Goal: Information Seeking & Learning: Learn about a topic

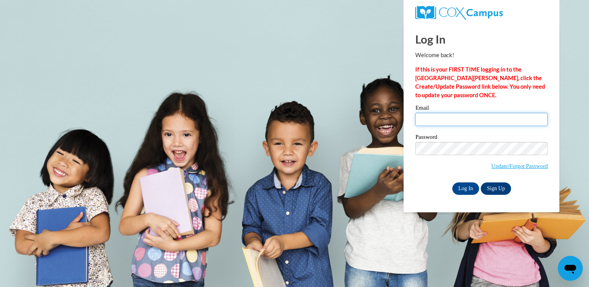
click at [454, 120] on input "Email" at bounding box center [481, 119] width 132 height 13
type input "brenda.mcdonald@k12.hi.us"
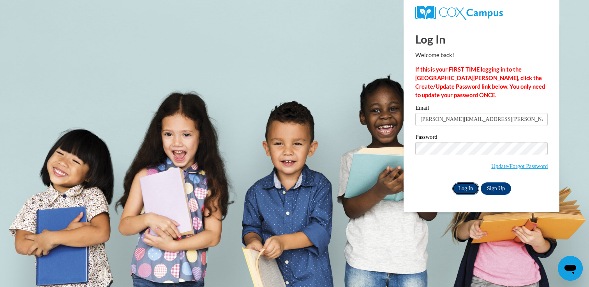
click at [467, 191] on input "Log In" at bounding box center [465, 189] width 27 height 12
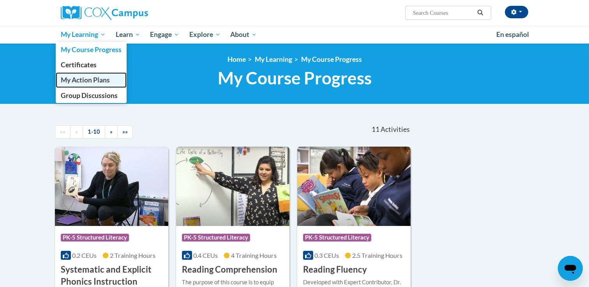
click at [94, 79] on span "My Action Plans" at bounding box center [85, 80] width 49 height 8
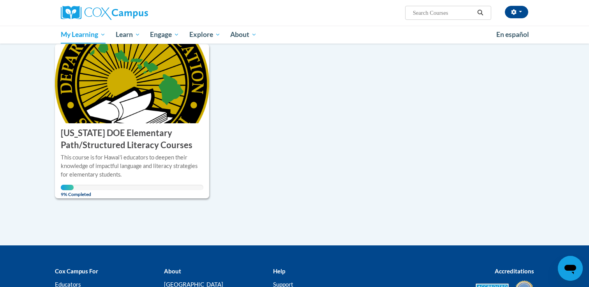
scroll to position [99, 0]
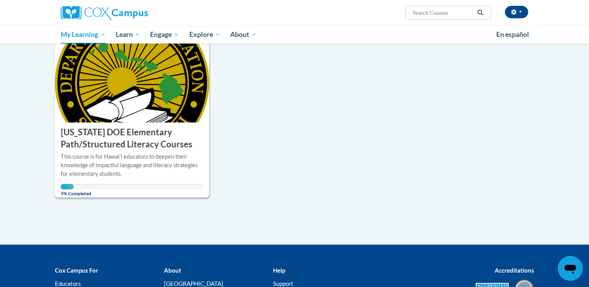
click at [169, 132] on h3 "[US_STATE] DOE Elementary Path/Structured Literacy Courses" at bounding box center [132, 139] width 143 height 24
